Goal: Transaction & Acquisition: Purchase product/service

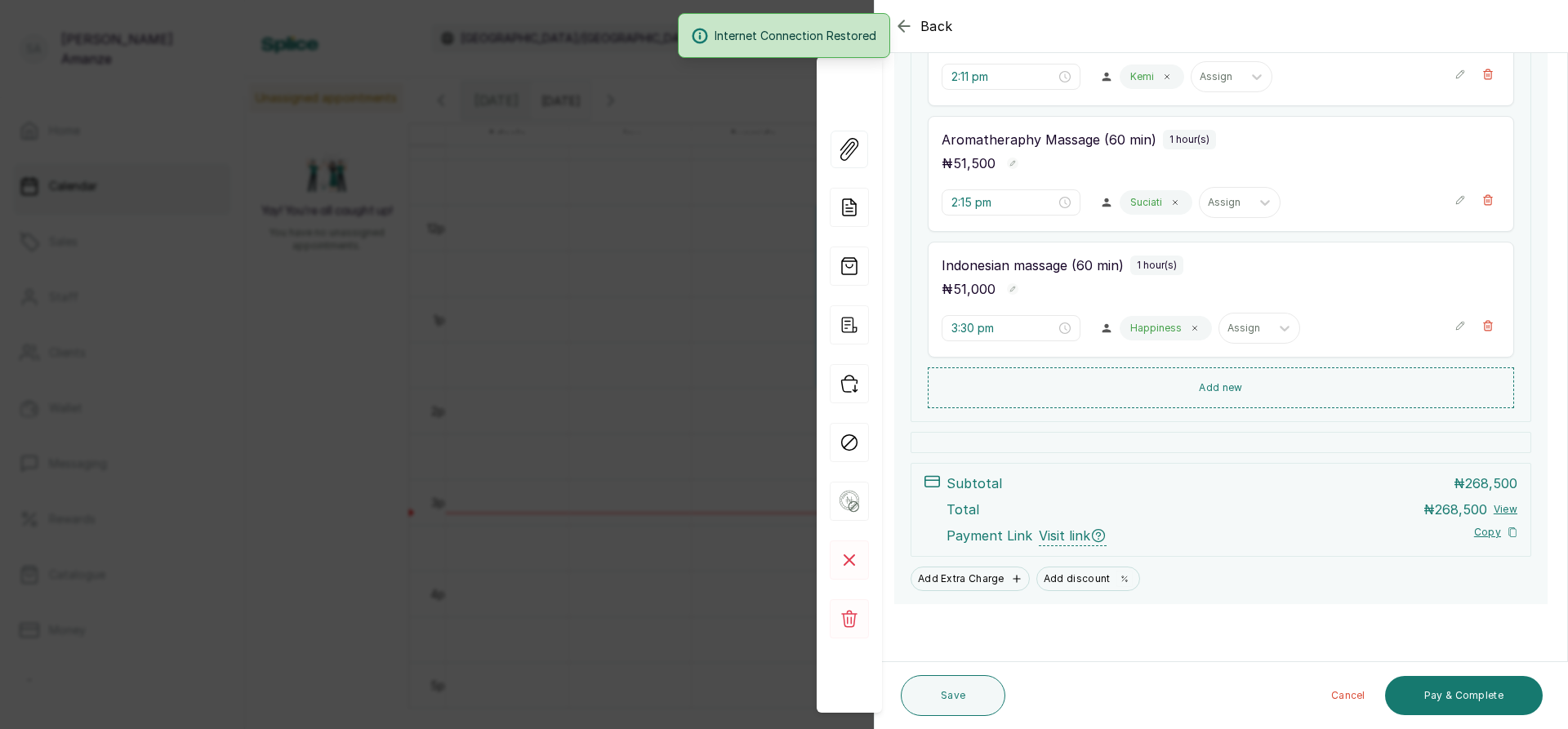
scroll to position [1101, 0]
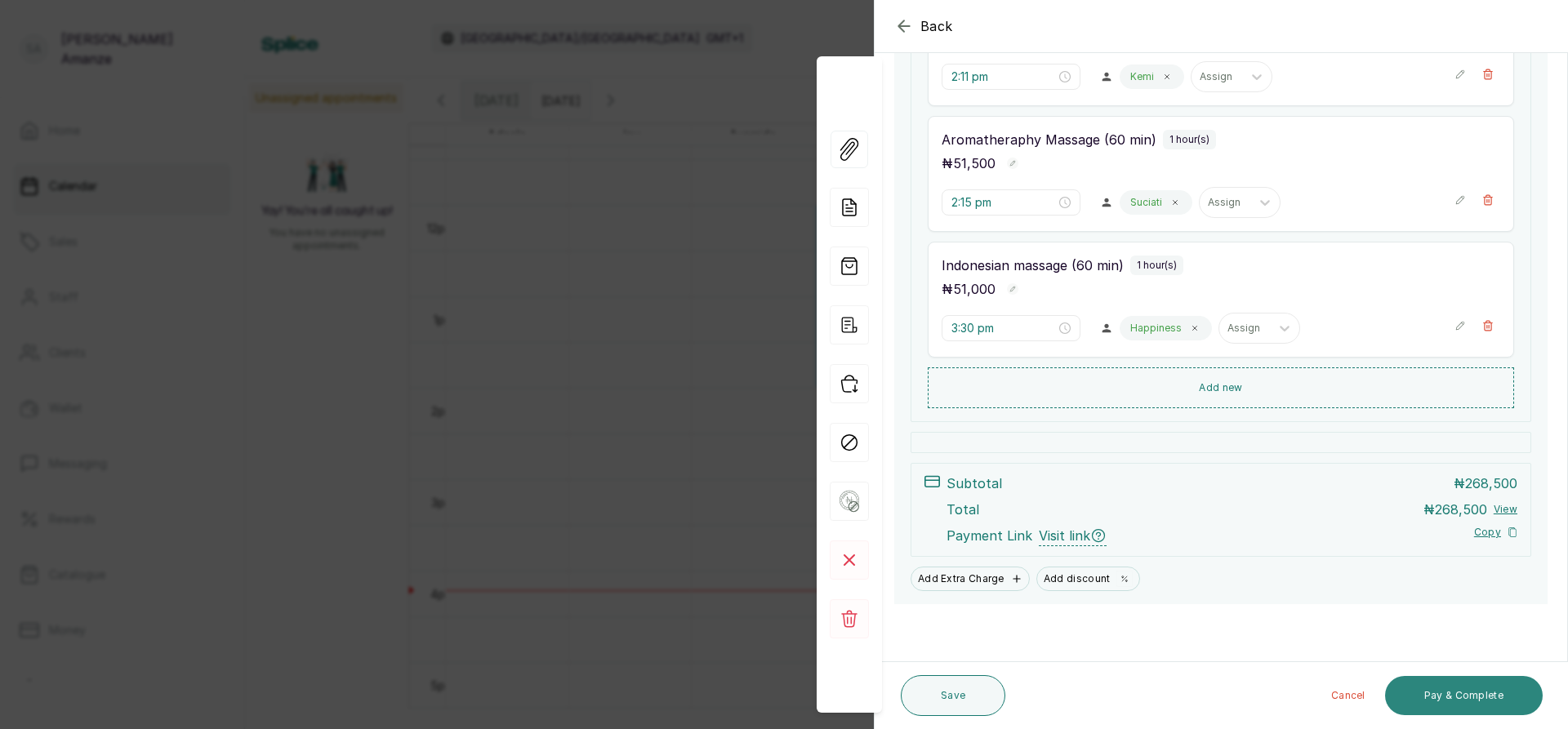
click at [1480, 702] on button "Pay & Complete" at bounding box center [1463, 695] width 157 height 39
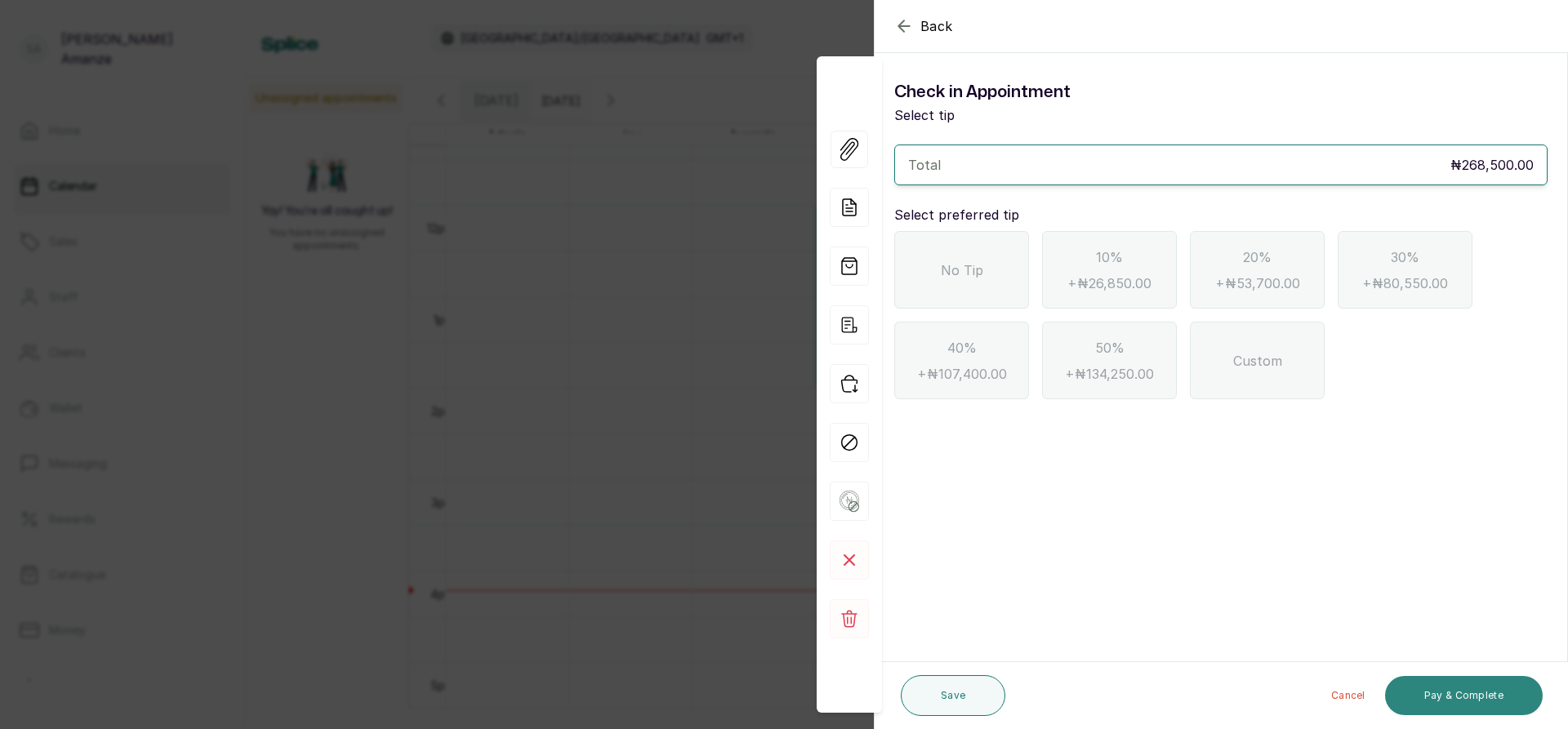
scroll to position [0, 0]
click at [1007, 268] on div "No Tip" at bounding box center [960, 270] width 134 height 78
click at [1440, 699] on button "Pay & Complete" at bounding box center [1463, 695] width 157 height 39
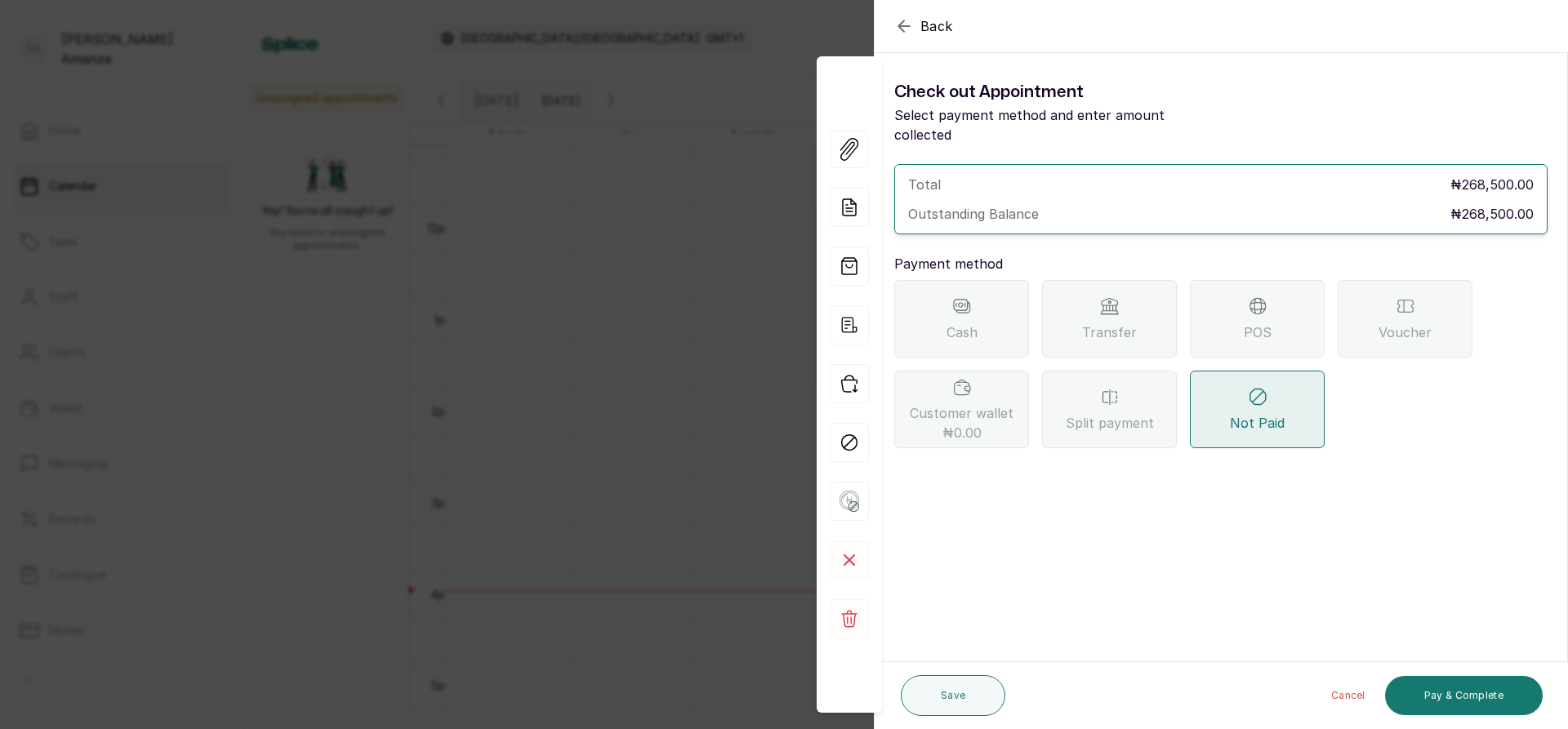
click at [1230, 328] on div "POS" at bounding box center [1256, 319] width 134 height 78
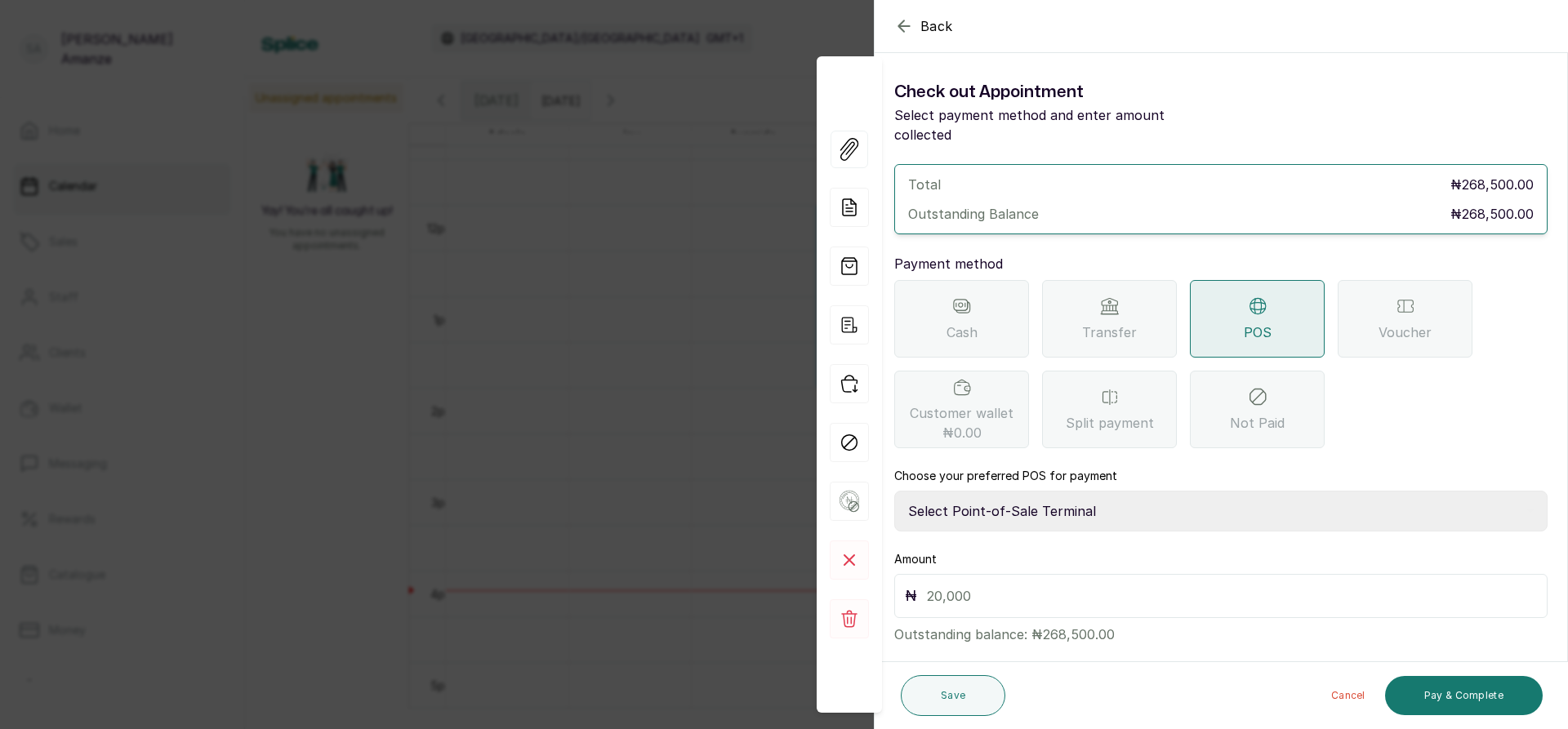
click at [1027, 491] on select "Select Point-of-Sale Terminal [GEOGRAPHIC_DATA] POS Paystack-Titan Access POS A…" at bounding box center [1220, 511] width 653 height 41
select select "4d1b21be-96f6-4525-8484-90dd038af117"
click at [894, 491] on select "Select Point-of-Sale Terminal [GEOGRAPHIC_DATA] POS Paystack-Titan Access POS A…" at bounding box center [1220, 511] width 653 height 41
click at [958, 585] on input "text" at bounding box center [1231, 596] width 610 height 23
type input "268,500"
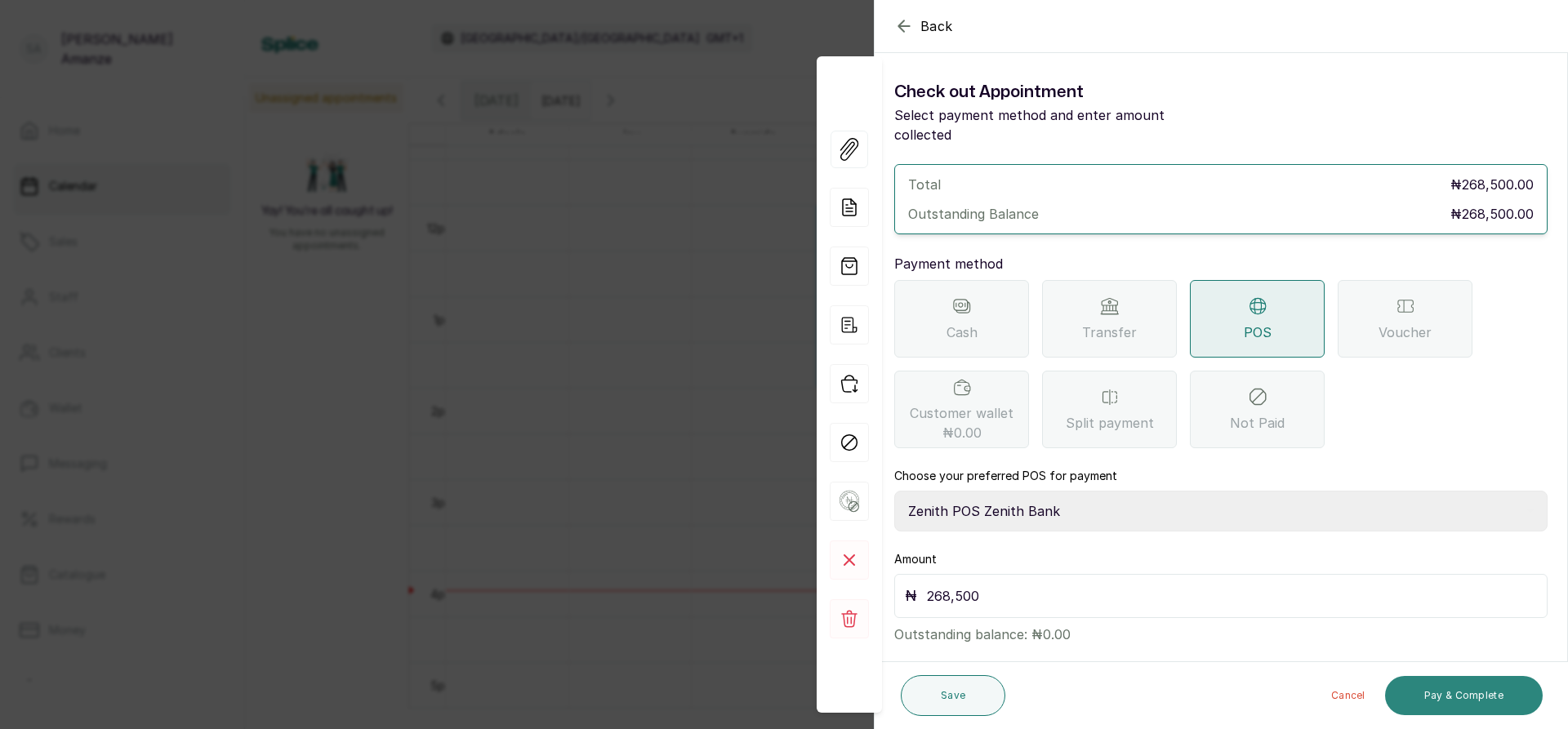
click at [1447, 688] on button "Pay & Complete" at bounding box center [1463, 695] width 157 height 39
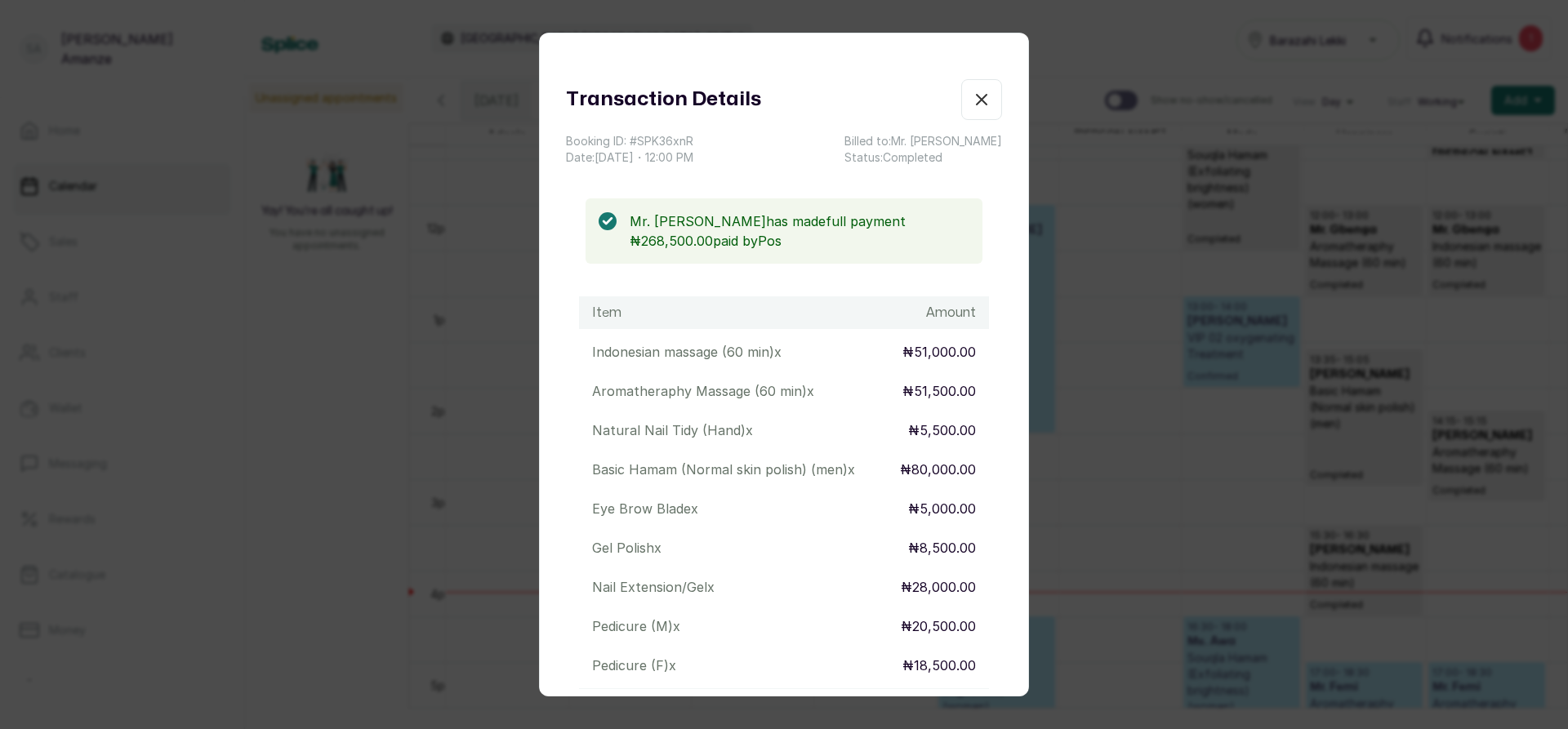
click at [964, 111] on button "Show no-show/cancelled" at bounding box center [981, 99] width 41 height 41
